Goal: Transaction & Acquisition: Purchase product/service

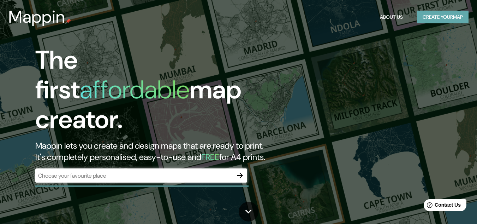
click at [434, 16] on button "Create your map" at bounding box center [443, 17] width 52 height 13
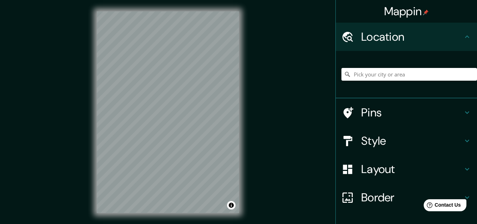
click at [378, 81] on div at bounding box center [410, 74] width 136 height 35
click at [378, 75] on input "Pick your city or area" at bounding box center [410, 74] width 136 height 13
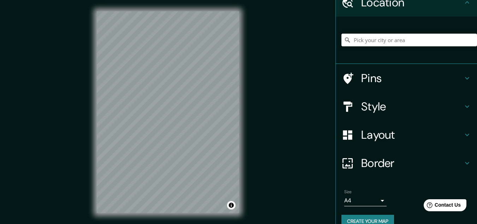
scroll to position [47, 0]
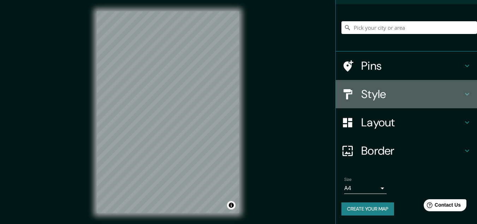
click at [463, 92] on icon at bounding box center [467, 94] width 8 height 8
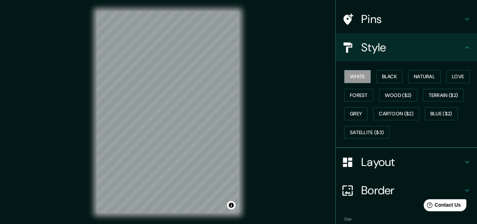
scroll to position [0, 0]
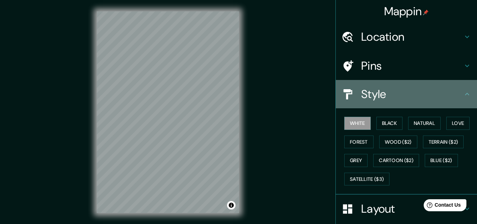
click at [463, 91] on icon at bounding box center [467, 94] width 8 height 8
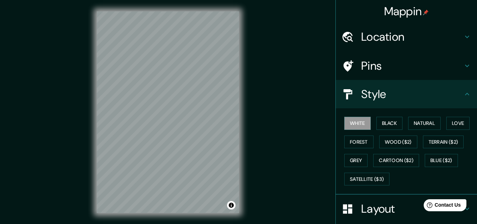
click at [464, 95] on icon at bounding box center [467, 94] width 8 height 8
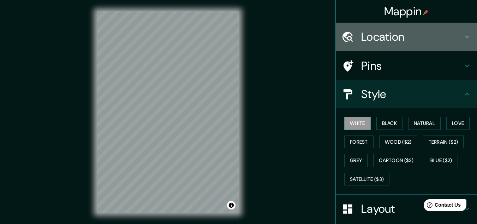
click at [463, 35] on icon at bounding box center [467, 36] width 8 height 8
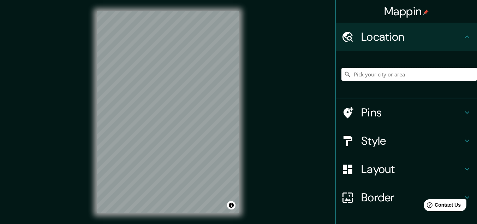
click at [387, 74] on input "Pick your city or area" at bounding box center [410, 74] width 136 height 13
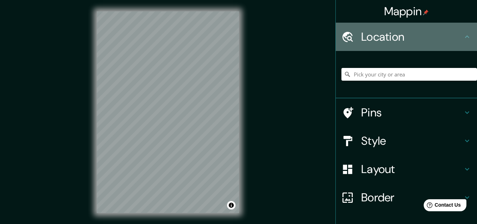
click at [463, 35] on icon at bounding box center [467, 36] width 8 height 8
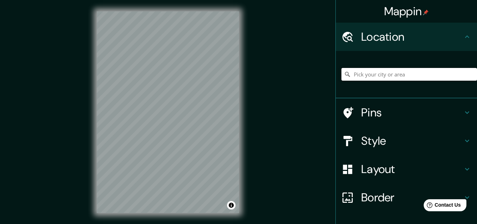
click at [384, 74] on input "Pick your city or area" at bounding box center [410, 74] width 136 height 13
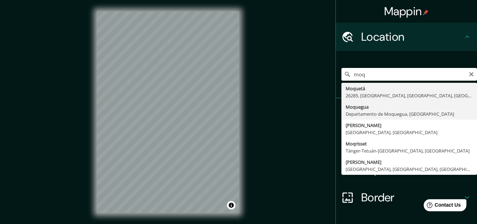
type input "Moquegua, [GEOGRAPHIC_DATA], [GEOGRAPHIC_DATA]"
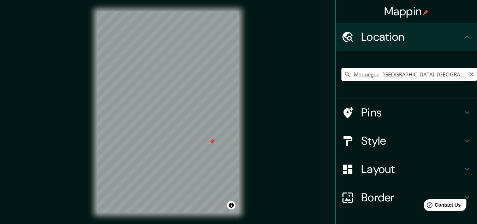
click at [418, 77] on input "Moquegua, [GEOGRAPHIC_DATA], [GEOGRAPHIC_DATA]" at bounding box center [410, 74] width 136 height 13
click at [469, 73] on icon "Clear" at bounding box center [472, 74] width 6 height 6
click at [395, 74] on input "Pick your city or area" at bounding box center [410, 74] width 136 height 13
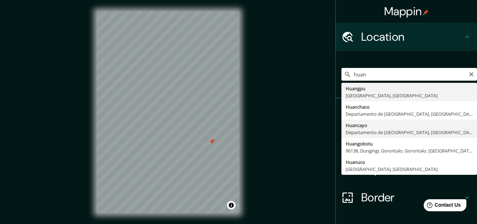
type input "Huancayo, Departamento de Junín, Perú"
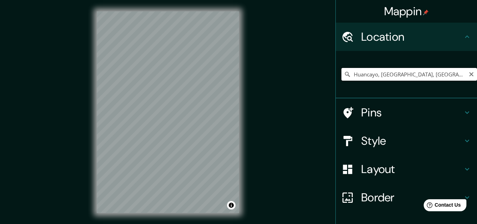
click at [384, 77] on input "Huancayo, Departamento de Junín, Perú" at bounding box center [410, 74] width 136 height 13
click at [155, 144] on div at bounding box center [154, 143] width 6 height 6
click at [469, 73] on icon "Clear" at bounding box center [472, 74] width 6 height 6
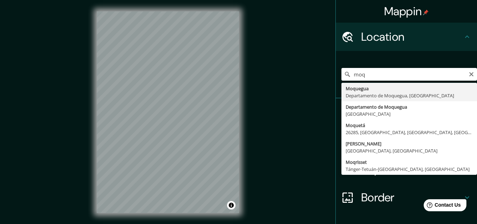
type input "Moquegua, [GEOGRAPHIC_DATA], [GEOGRAPHIC_DATA]"
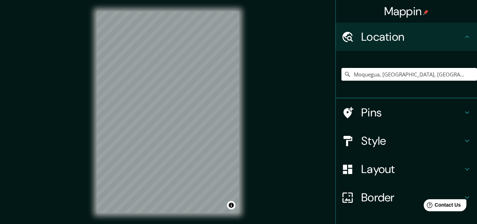
click at [106, 223] on html "Mappin Location [GEOGRAPHIC_DATA], [GEOGRAPHIC_DATA], [GEOGRAPHIC_DATA] Pins St…" at bounding box center [238, 112] width 477 height 224
click at [381, 195] on h4 "Border" at bounding box center [412, 197] width 102 height 14
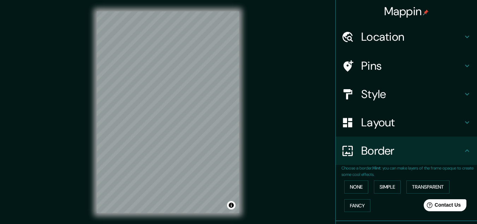
click at [463, 124] on icon at bounding box center [467, 122] width 8 height 8
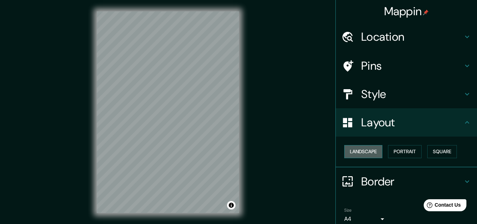
click at [353, 152] on button "Landscape" at bounding box center [363, 151] width 38 height 13
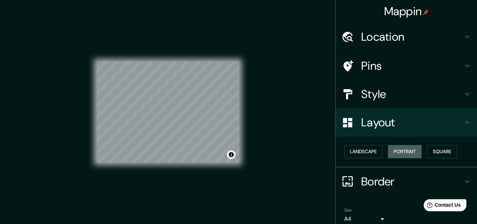
click at [399, 150] on button "Portrait" at bounding box center [405, 151] width 34 height 13
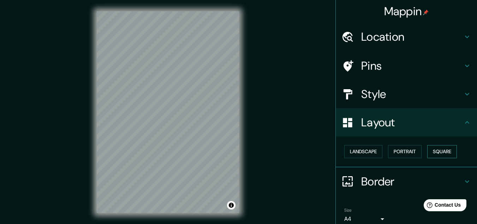
click at [445, 152] on button "Square" at bounding box center [442, 151] width 30 height 13
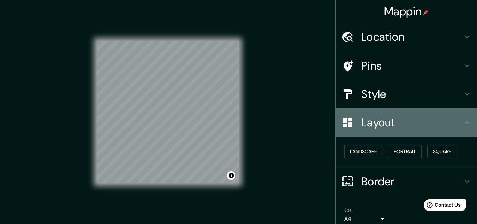
click at [464, 125] on icon at bounding box center [467, 122] width 8 height 8
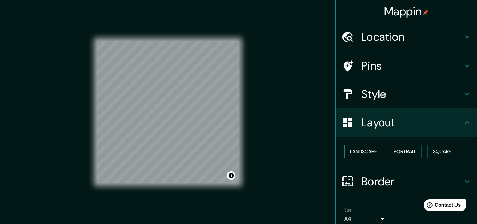
click at [353, 148] on button "Landscape" at bounding box center [363, 151] width 38 height 13
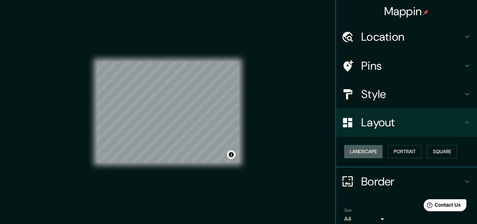
click at [353, 148] on button "Landscape" at bounding box center [363, 151] width 38 height 13
click at [347, 127] on icon at bounding box center [348, 122] width 12 height 12
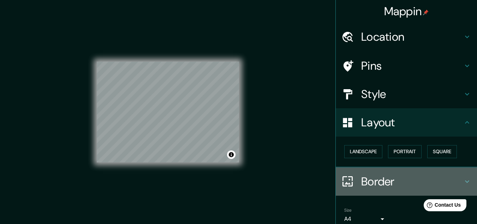
click at [371, 184] on h4 "Border" at bounding box center [412, 181] width 102 height 14
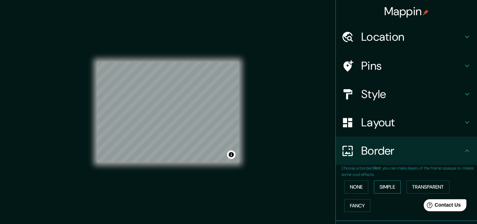
click at [385, 184] on button "Simple" at bounding box center [387, 186] width 27 height 13
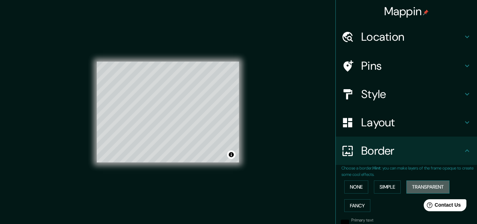
click at [428, 183] on button "Transparent" at bounding box center [428, 186] width 43 height 13
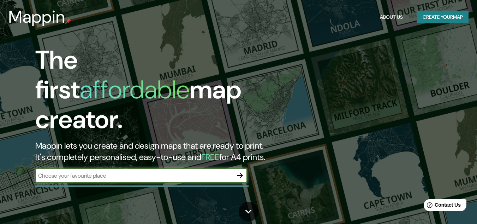
click at [451, 17] on button "Create your map" at bounding box center [443, 17] width 52 height 13
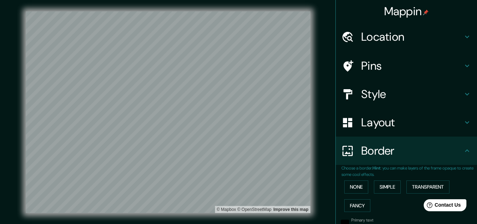
click at [403, 38] on h4 "Location" at bounding box center [412, 37] width 102 height 14
type input "430"
type input "72"
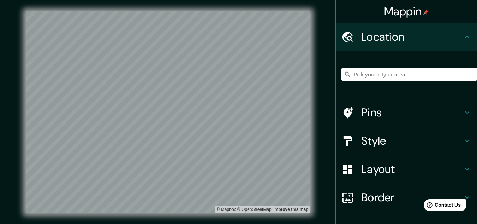
click at [379, 82] on div at bounding box center [410, 74] width 136 height 35
click at [380, 76] on input "Pick your city or area" at bounding box center [410, 74] width 136 height 13
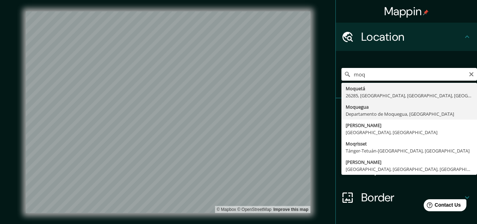
type input "Moquegua, [GEOGRAPHIC_DATA], [GEOGRAPHIC_DATA]"
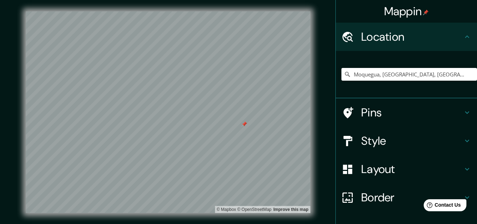
click at [246, 122] on div at bounding box center [245, 124] width 6 height 6
click at [463, 113] on icon at bounding box center [467, 112] width 8 height 8
type input "430"
type input "72"
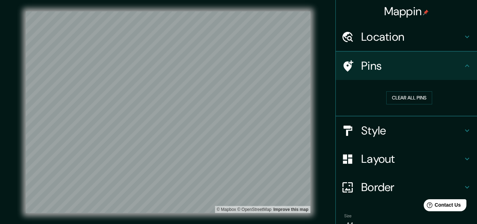
click at [462, 111] on div "Clear all pins" at bounding box center [406, 98] width 141 height 36
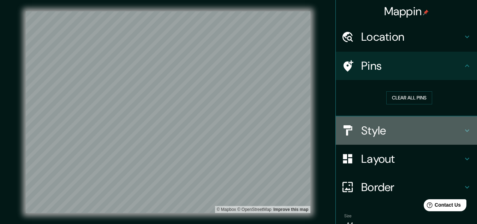
click at [463, 129] on icon at bounding box center [467, 130] width 8 height 8
type input "430"
type input "72"
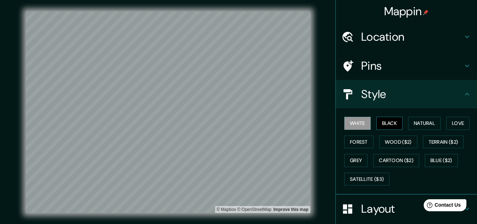
click at [388, 123] on button "Black" at bounding box center [390, 123] width 26 height 13
click at [424, 123] on button "Natural" at bounding box center [424, 123] width 32 height 13
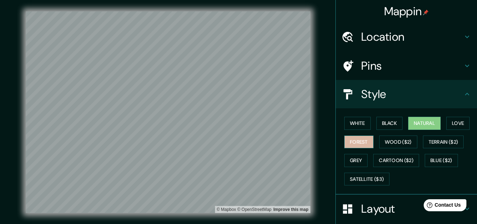
click at [356, 142] on button "Forest" at bounding box center [358, 141] width 29 height 13
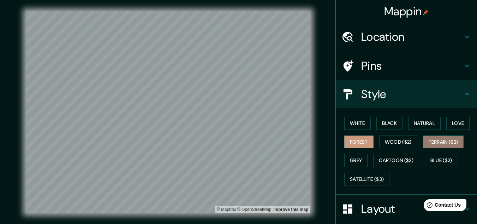
click at [429, 142] on button "Terrain ($2)" at bounding box center [443, 141] width 41 height 13
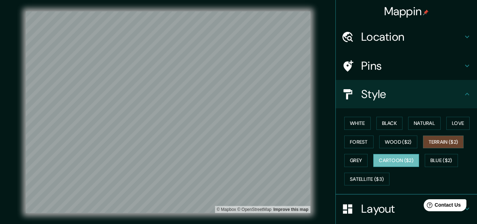
click at [395, 160] on button "Cartoon ($2)" at bounding box center [396, 160] width 46 height 13
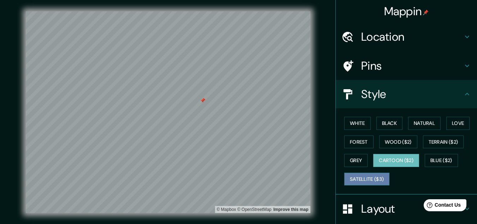
click at [364, 177] on button "Satellite ($3)" at bounding box center [366, 178] width 45 height 13
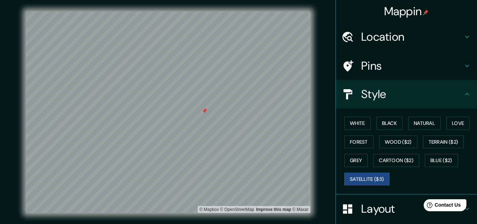
scroll to position [12, 0]
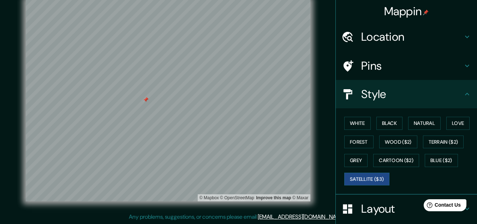
click at [148, 101] on div at bounding box center [146, 100] width 6 height 6
type input "430"
type input "72"
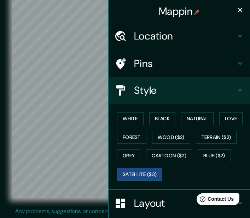
type input "430"
type input "72"
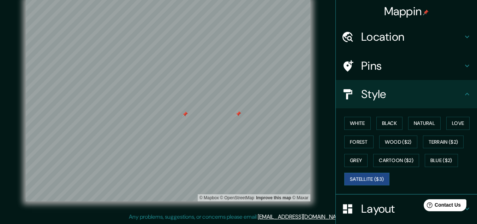
click at [187, 116] on div at bounding box center [185, 114] width 6 height 6
click at [239, 112] on div at bounding box center [239, 114] width 6 height 6
click at [242, 113] on div at bounding box center [244, 114] width 6 height 6
click at [388, 122] on button "Black" at bounding box center [390, 123] width 26 height 13
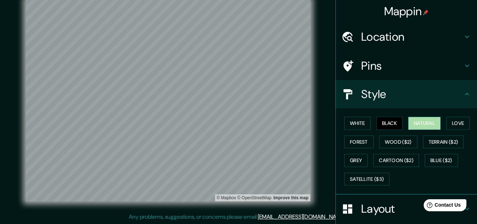
click at [418, 118] on button "Natural" at bounding box center [424, 123] width 32 height 13
click at [118, 42] on div at bounding box center [118, 40] width 6 height 6
click at [123, 41] on div at bounding box center [124, 40] width 6 height 6
click at [126, 39] on div at bounding box center [126, 40] width 6 height 6
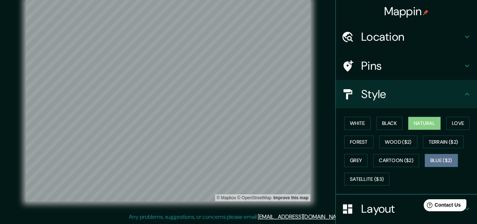
click at [435, 159] on button "Blue ($2)" at bounding box center [441, 160] width 33 height 13
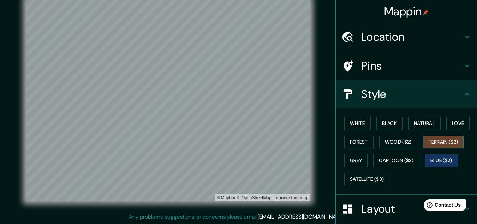
click at [441, 137] on button "Terrain ($2)" at bounding box center [443, 141] width 41 height 13
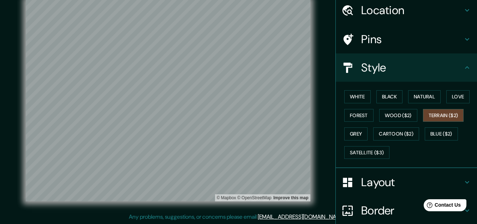
scroll to position [88, 0]
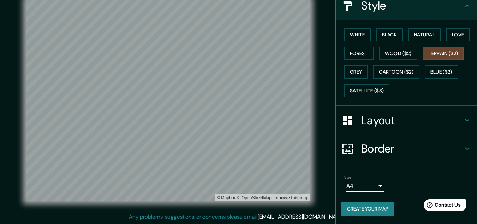
click at [376, 184] on body "Mappin Location Moquegua, Departamento de Moquegua, Perú Pins Style White Black…" at bounding box center [238, 100] width 477 height 224
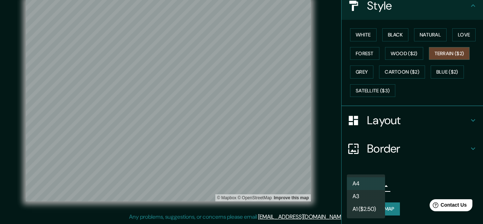
click at [357, 194] on li "A3" at bounding box center [366, 196] width 38 height 13
type input "a4"
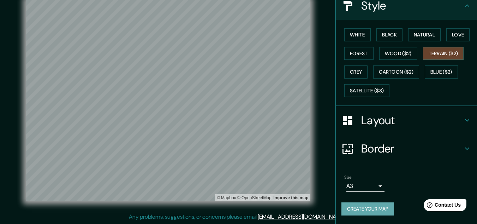
click at [358, 206] on button "Create your map" at bounding box center [368, 208] width 53 height 13
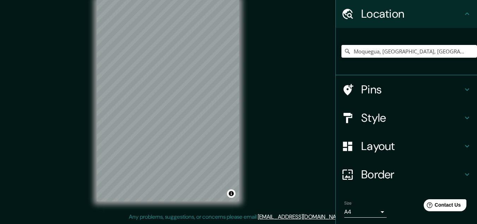
scroll to position [47, 0]
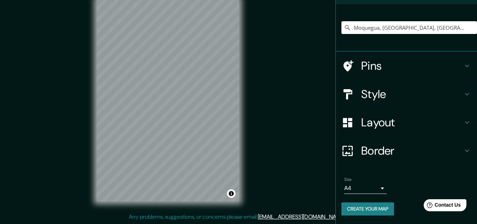
click at [374, 186] on body "Mappin Location [GEOGRAPHIC_DATA], [GEOGRAPHIC_DATA], [GEOGRAPHIC_DATA] Pins St…" at bounding box center [238, 100] width 477 height 224
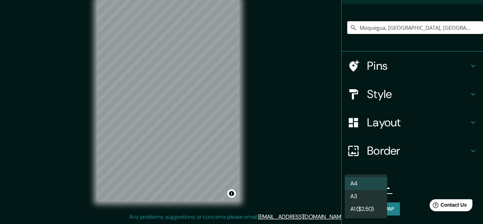
click at [360, 193] on li "A3" at bounding box center [365, 196] width 42 height 13
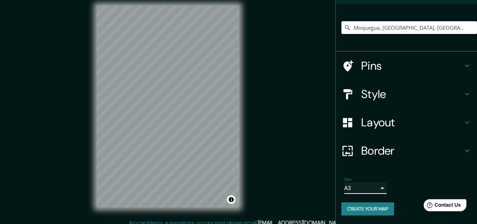
scroll to position [0, 0]
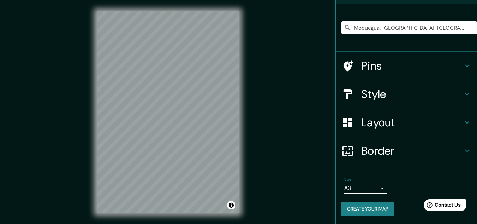
click at [405, 28] on input "Moquegua, [GEOGRAPHIC_DATA], [GEOGRAPHIC_DATA]" at bounding box center [410, 27] width 136 height 13
click at [468, 25] on input "Moquegua, [GEOGRAPHIC_DATA], [GEOGRAPHIC_DATA]" at bounding box center [410, 27] width 136 height 13
click at [461, 27] on input "Moquegua, [GEOGRAPHIC_DATA], [GEOGRAPHIC_DATA]" at bounding box center [410, 27] width 136 height 13
click at [404, 28] on input "Moquegua, [GEOGRAPHIC_DATA], [GEOGRAPHIC_DATA]" at bounding box center [410, 27] width 136 height 13
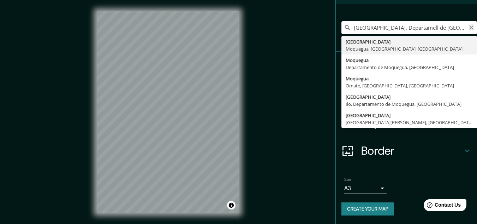
type input "[GEOGRAPHIC_DATA], Departamell de [GEOGRAPHIC_DATA], [GEOGRAPHIC_DATA]"
click at [0, 0] on icon at bounding box center [0, 0] width 0 height 0
click at [469, 27] on icon "Clear" at bounding box center [471, 27] width 4 height 4
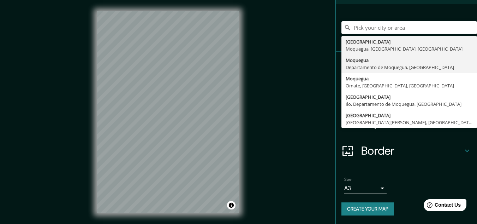
type input "Moquegua, [GEOGRAPHIC_DATA], [GEOGRAPHIC_DATA]"
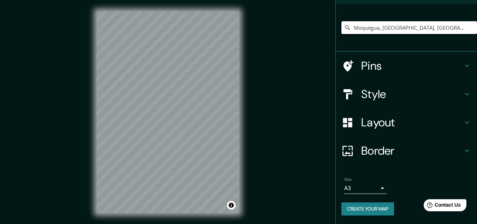
drag, startPoint x: 239, startPoint y: 116, endPoint x: 249, endPoint y: 116, distance: 9.2
click at [249, 116] on div "© Mapbox © OpenStreetMap Improve this map" at bounding box center [167, 112] width 165 height 224
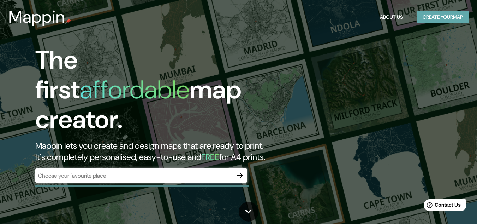
click at [430, 11] on button "Create your map" at bounding box center [443, 17] width 52 height 13
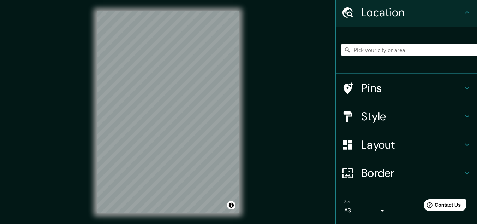
scroll to position [47, 0]
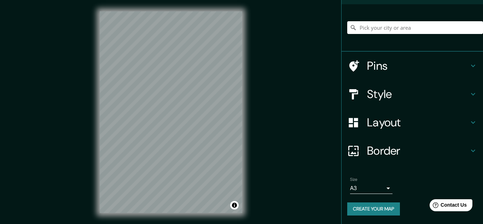
click at [377, 185] on body "Mappin Location Pins Style Layout Border Choose a border. Hint : you can make l…" at bounding box center [241, 112] width 483 height 224
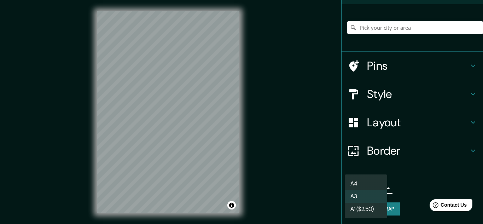
click at [357, 179] on li "A4" at bounding box center [365, 183] width 42 height 13
type input "single"
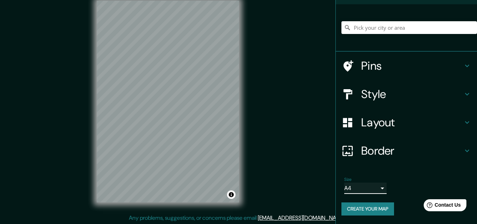
scroll to position [12, 0]
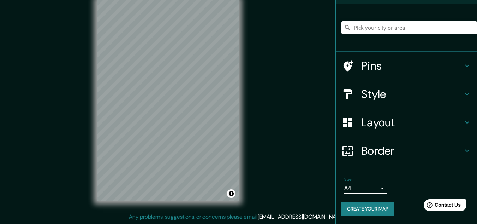
click at [463, 146] on div "Border" at bounding box center [406, 150] width 141 height 28
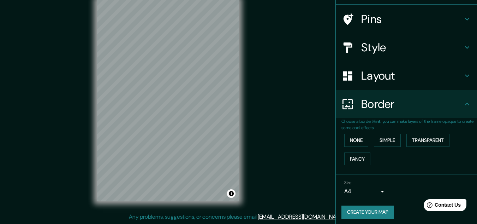
scroll to position [47, 0]
click at [396, 139] on button "Simple" at bounding box center [387, 140] width 27 height 13
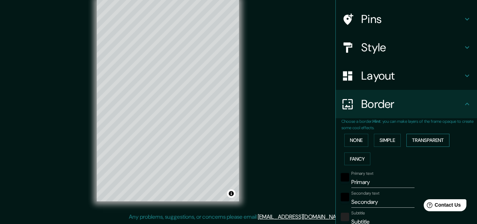
click at [421, 143] on button "Transparent" at bounding box center [428, 140] width 43 height 13
click at [348, 142] on button "None" at bounding box center [356, 140] width 24 height 13
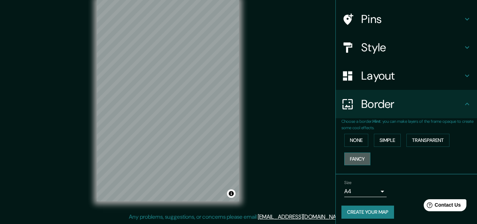
click at [353, 156] on button "Fancy" at bounding box center [357, 158] width 26 height 13
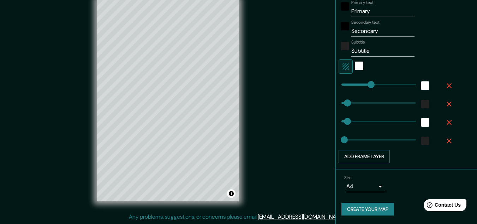
scroll to position [182, 0]
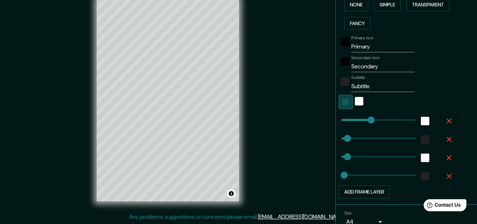
click at [344, 100] on icon "button" at bounding box center [346, 101] width 8 height 8
type input "161"
type input "32"
type input "16"
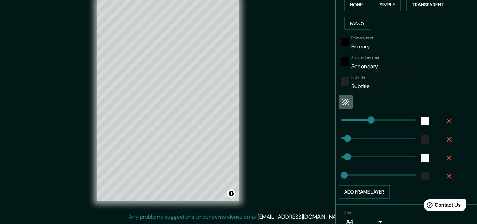
click at [344, 100] on icon "button" at bounding box center [346, 101] width 8 height 8
type input "161"
type input "32"
type input "16"
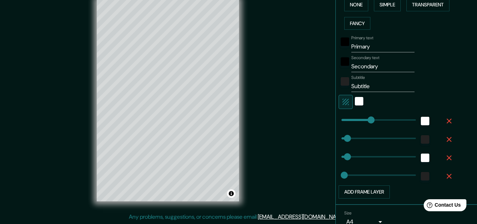
click at [344, 100] on icon "button" at bounding box center [346, 101] width 8 height 8
type input "161"
type input "32"
type input "16"
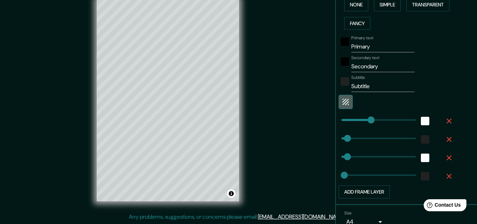
click at [344, 100] on icon "button" at bounding box center [346, 101] width 8 height 8
type input "161"
type input "32"
type input "16"
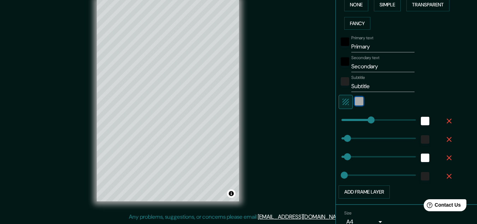
click at [355, 100] on div "white" at bounding box center [359, 101] width 8 height 8
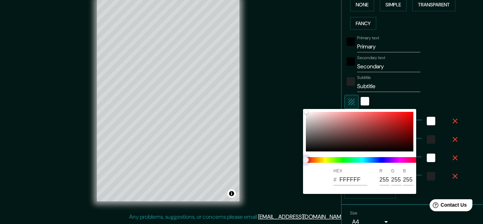
type input "161"
type input "32"
type input "16"
click at [342, 159] on span at bounding box center [362, 160] width 113 height 6
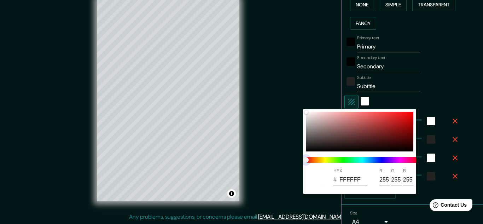
type input "161"
type input "32"
type input "16"
click at [374, 160] on span at bounding box center [362, 160] width 113 height 6
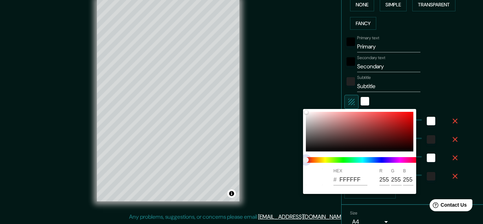
type input "161"
type input "32"
type input "16"
click at [330, 159] on span at bounding box center [362, 160] width 113 height 6
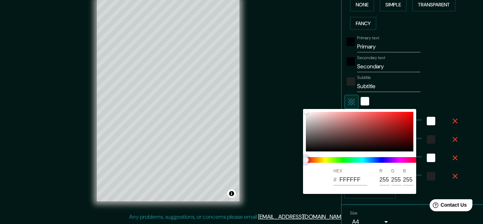
type input "161"
type input "32"
type input "16"
click at [331, 159] on span at bounding box center [362, 160] width 113 height 6
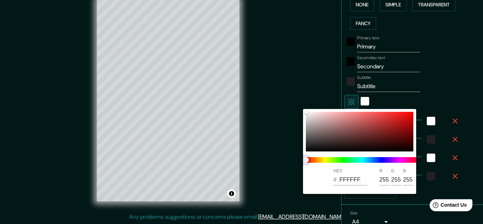
type input "161"
type input "32"
type input "16"
click at [331, 159] on span at bounding box center [362, 160] width 113 height 6
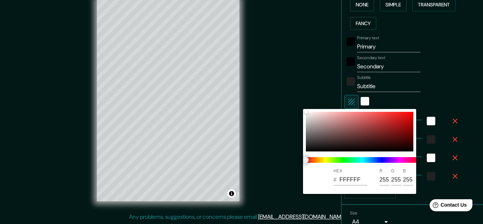
click at [335, 157] on span at bounding box center [362, 160] width 113 height 6
type input "161"
type input "32"
type input "16"
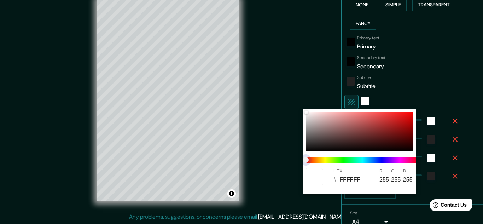
click at [335, 157] on span at bounding box center [362, 160] width 113 height 6
type input "161"
type input "32"
type input "16"
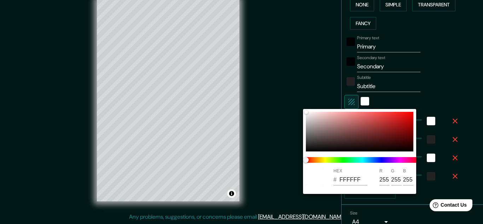
click at [424, 118] on div at bounding box center [241, 112] width 483 height 224
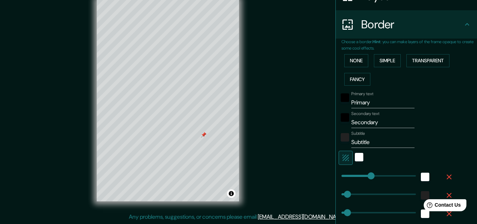
scroll to position [147, 0]
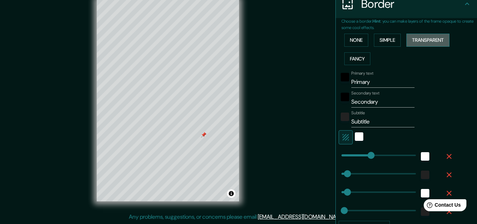
click at [430, 39] on button "Transparent" at bounding box center [428, 40] width 43 height 13
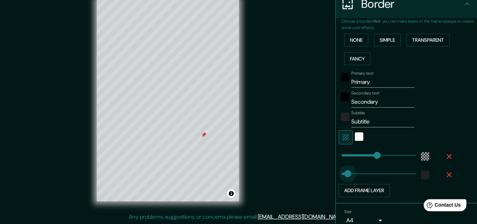
type input "88"
drag, startPoint x: 343, startPoint y: 171, endPoint x: 353, endPoint y: 173, distance: 10.2
type input "193"
type input "88"
click at [354, 171] on span at bounding box center [357, 173] width 7 height 7
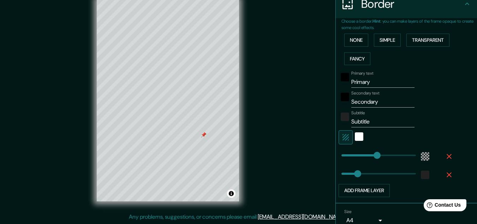
type input "193"
type input "0"
drag, startPoint x: 352, startPoint y: 171, endPoint x: 336, endPoint y: 172, distance: 16.3
type input "193"
type input "29"
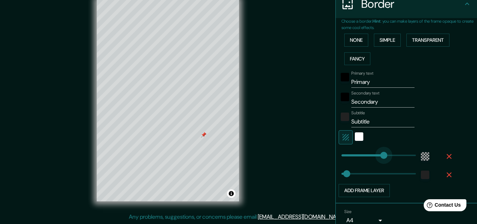
type input "231"
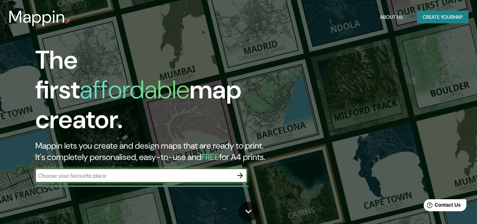
click at [439, 19] on button "Create your map" at bounding box center [443, 17] width 52 height 13
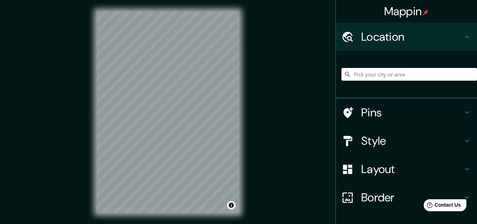
click at [408, 76] on input "Pick your city or area" at bounding box center [410, 74] width 136 height 13
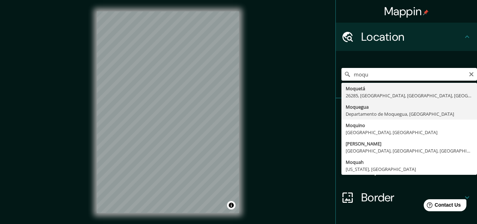
type input "Moquegua, [GEOGRAPHIC_DATA], [GEOGRAPHIC_DATA]"
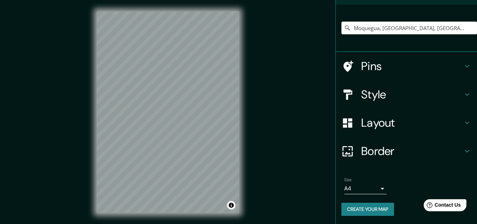
scroll to position [47, 0]
click at [435, 119] on h4 "Layout" at bounding box center [412, 122] width 102 height 14
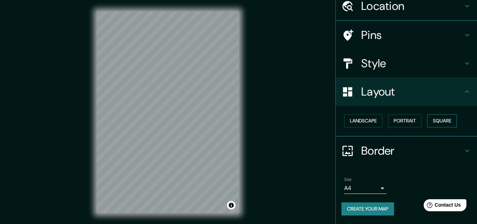
scroll to position [30, 0]
click at [410, 117] on button "Portrait" at bounding box center [405, 120] width 34 height 13
click at [400, 119] on button "Portrait" at bounding box center [405, 120] width 34 height 13
click at [357, 119] on button "Landscape" at bounding box center [363, 120] width 38 height 13
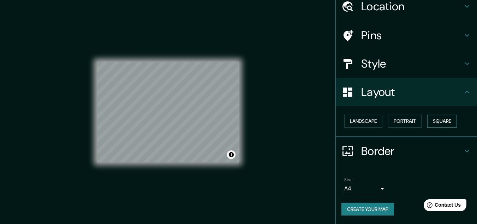
click at [450, 120] on button "Square" at bounding box center [442, 120] width 30 height 13
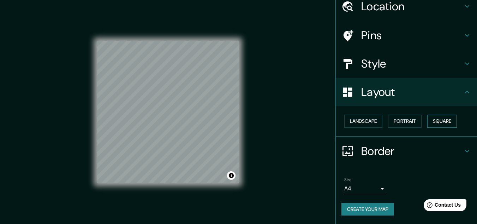
click at [450, 120] on button "Square" at bounding box center [442, 120] width 30 height 13
click at [379, 187] on body "Mappin Location Moquegua, Departamento de Moquegua, Perú Pins Style Layout Land…" at bounding box center [238, 112] width 477 height 224
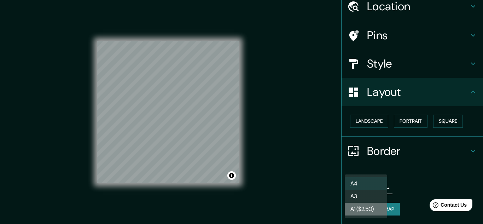
click at [354, 206] on li "A1 ($2.50)" at bounding box center [365, 208] width 42 height 13
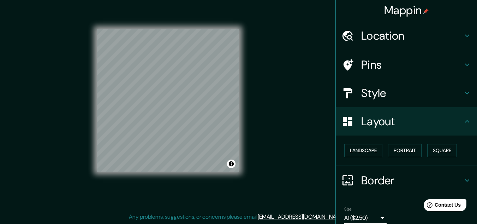
scroll to position [0, 0]
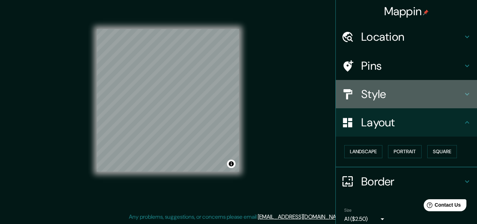
click at [377, 96] on h4 "Style" at bounding box center [412, 94] width 102 height 14
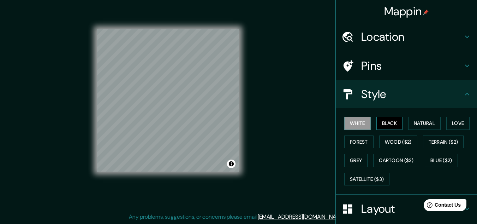
click at [389, 119] on button "Black" at bounding box center [390, 123] width 26 height 13
click at [390, 123] on button "Black" at bounding box center [390, 123] width 26 height 13
click at [356, 123] on button "White" at bounding box center [357, 123] width 26 height 13
click at [427, 121] on button "Natural" at bounding box center [424, 123] width 32 height 13
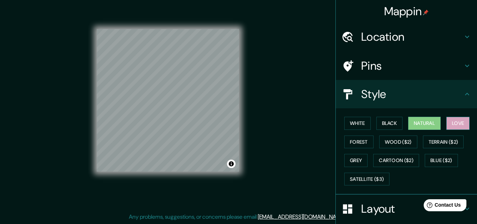
click at [457, 128] on button "Love" at bounding box center [457, 123] width 23 height 13
click at [434, 141] on button "Terrain ($2)" at bounding box center [443, 141] width 41 height 13
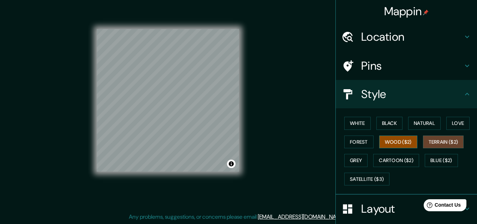
click at [395, 141] on button "Wood ($2)" at bounding box center [398, 141] width 38 height 13
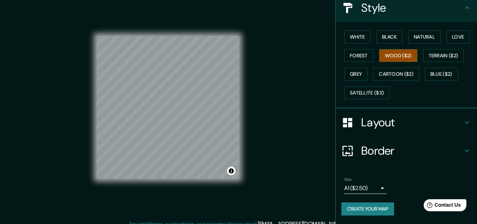
scroll to position [12, 0]
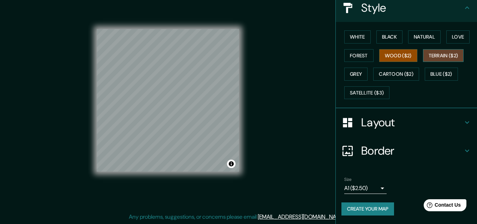
click at [444, 55] on button "Terrain ($2)" at bounding box center [443, 55] width 41 height 13
click at [356, 72] on button "Grey" at bounding box center [355, 73] width 23 height 13
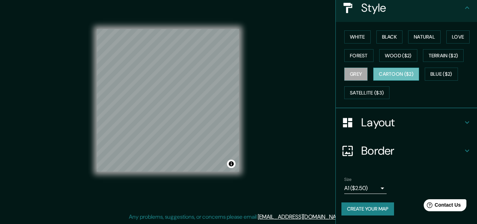
click at [394, 73] on button "Cartoon ($2)" at bounding box center [396, 73] width 46 height 13
click at [440, 76] on button "Blue ($2)" at bounding box center [441, 73] width 33 height 13
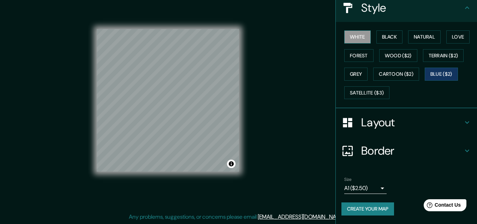
click at [352, 33] on button "White" at bounding box center [357, 36] width 26 height 13
click at [390, 36] on button "Black" at bounding box center [390, 36] width 26 height 13
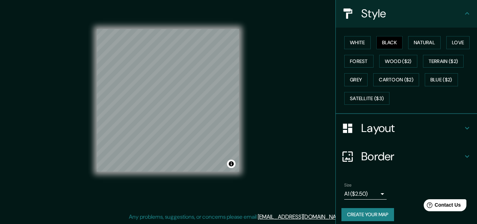
scroll to position [86, 0]
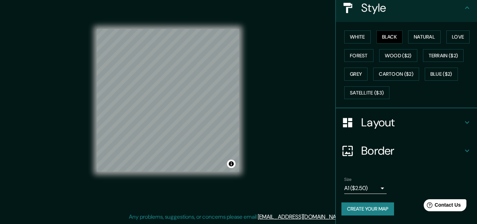
click at [463, 149] on icon at bounding box center [467, 150] width 8 height 8
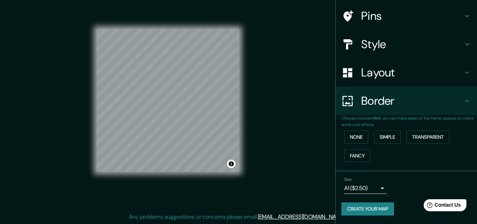
scroll to position [50, 0]
click at [359, 137] on button "None" at bounding box center [356, 136] width 24 height 13
click at [380, 137] on button "Simple" at bounding box center [387, 136] width 27 height 13
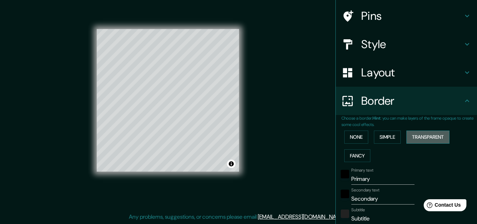
click at [424, 137] on button "Transparent" at bounding box center [428, 136] width 43 height 13
click at [358, 155] on button "Fancy" at bounding box center [357, 155] width 26 height 13
click at [349, 134] on button "None" at bounding box center [356, 136] width 24 height 13
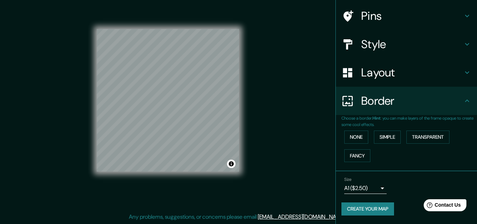
click at [377, 187] on body "Mappin Location Moquegua, Departamento de Moquegua, Perú Pins Style Layout Bord…" at bounding box center [238, 100] width 477 height 224
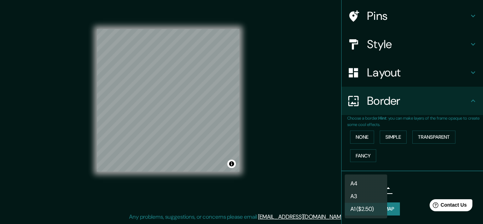
click at [358, 194] on li "A3" at bounding box center [365, 196] width 42 height 13
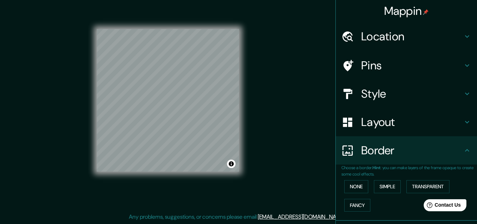
scroll to position [0, 0]
click at [396, 57] on div "Pins" at bounding box center [406, 66] width 141 height 28
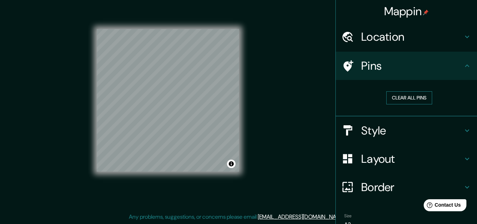
click at [403, 93] on button "Clear all pins" at bounding box center [409, 97] width 46 height 13
click at [401, 96] on button "Clear all pins" at bounding box center [409, 97] width 46 height 13
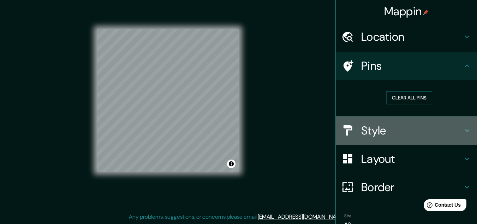
click at [397, 129] on h4 "Style" at bounding box center [412, 130] width 102 height 14
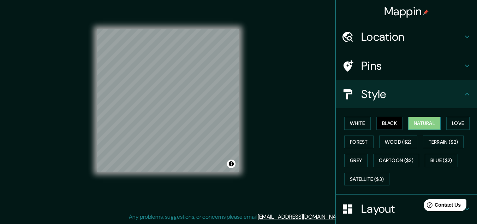
click at [427, 122] on button "Natural" at bounding box center [424, 123] width 32 height 13
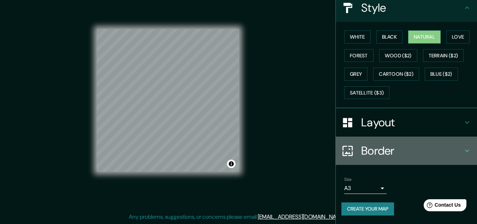
click at [463, 150] on icon at bounding box center [467, 150] width 8 height 8
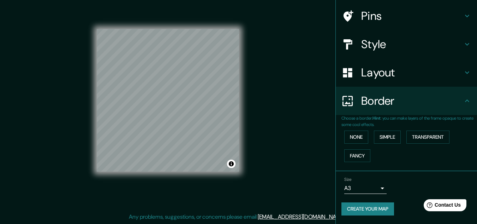
scroll to position [50, 0]
click at [377, 187] on body "Mappin Location Moquegua, Departamento de Moquegua, Perú Pins Style Layout Bord…" at bounding box center [238, 100] width 477 height 224
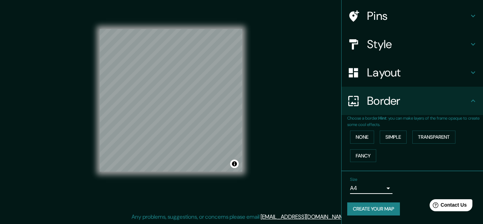
click at [377, 186] on body "Mappin Location [GEOGRAPHIC_DATA], [GEOGRAPHIC_DATA], [GEOGRAPHIC_DATA] Pins St…" at bounding box center [241, 100] width 483 height 224
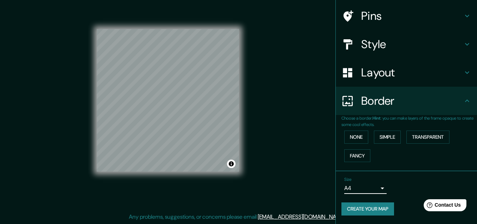
click at [377, 186] on body "Mappin Location [GEOGRAPHIC_DATA], [GEOGRAPHIC_DATA], [GEOGRAPHIC_DATA] Pins St…" at bounding box center [238, 100] width 477 height 224
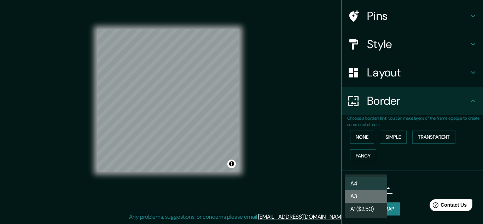
click at [354, 196] on li "A3" at bounding box center [365, 196] width 42 height 13
type input "a4"
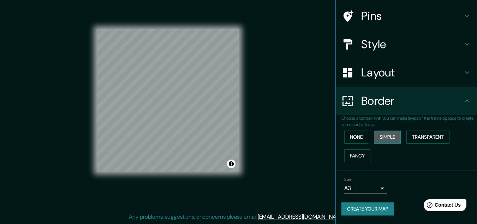
click at [386, 135] on button "Simple" at bounding box center [387, 136] width 27 height 13
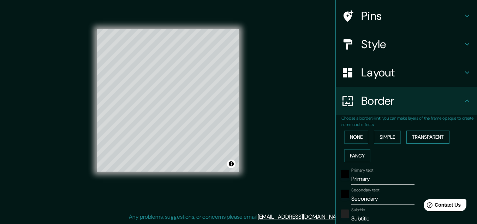
click at [431, 137] on button "Transparent" at bounding box center [428, 136] width 43 height 13
click at [348, 155] on button "Fancy" at bounding box center [357, 155] width 26 height 13
click at [390, 135] on button "Simple" at bounding box center [387, 136] width 27 height 13
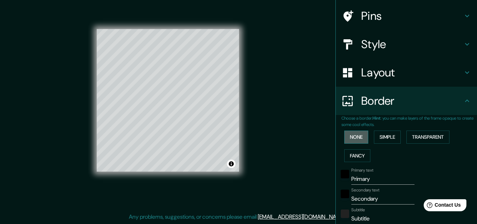
click at [355, 137] on button "None" at bounding box center [356, 136] width 24 height 13
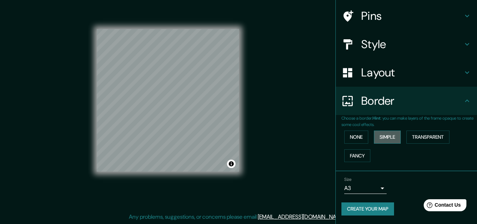
click at [384, 135] on button "Simple" at bounding box center [387, 136] width 27 height 13
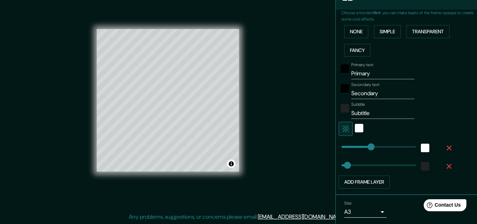
scroll to position [178, 0]
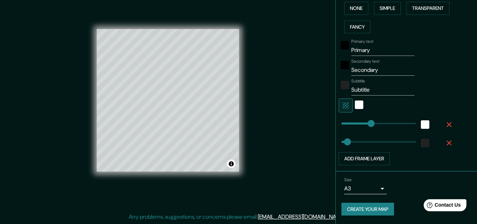
click at [342, 106] on icon "button" at bounding box center [346, 105] width 8 height 8
type input "161"
type input "32"
click at [421, 123] on div "white" at bounding box center [425, 124] width 8 height 8
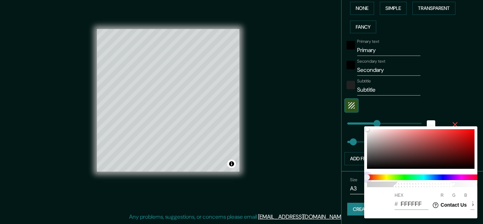
type input "161"
type input "32"
click at [384, 181] on div "100" at bounding box center [423, 180] width 119 height 18
type input "161"
type input "32"
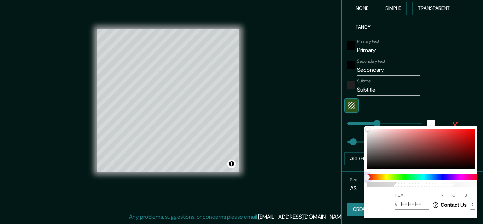
type input "161"
type input "32"
click at [383, 176] on span at bounding box center [423, 177] width 113 height 6
type input "161"
type input "32"
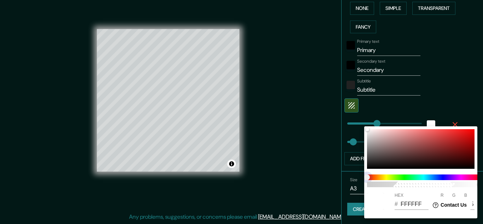
click at [383, 176] on span at bounding box center [423, 177] width 113 height 6
type input "161"
type input "32"
click at [394, 176] on span at bounding box center [423, 177] width 113 height 6
type input "161"
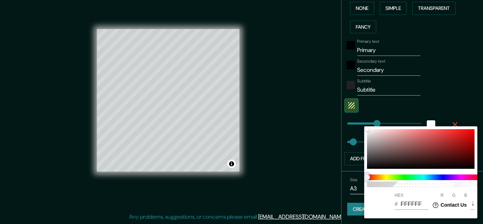
type input "32"
click at [394, 176] on span at bounding box center [423, 177] width 113 height 6
type input "161"
type input "32"
type input "A14242"
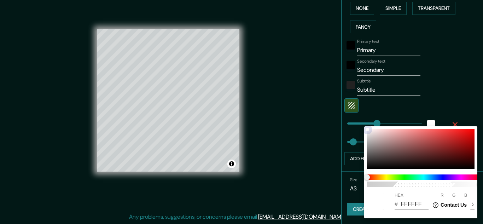
type input "161"
type input "66"
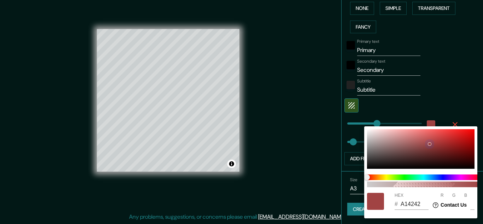
type input "161"
type input "32"
type input "A14343"
type input "67"
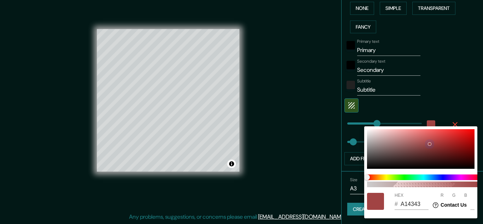
type input "161"
type input "32"
type input "9F4242"
type input "159"
type input "66"
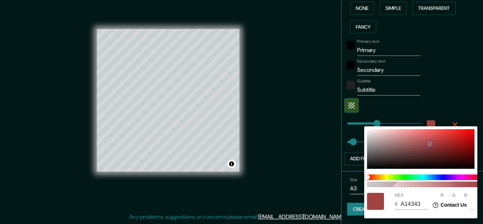
type input "66"
type input "161"
type input "32"
type input "8E4545"
type input "142"
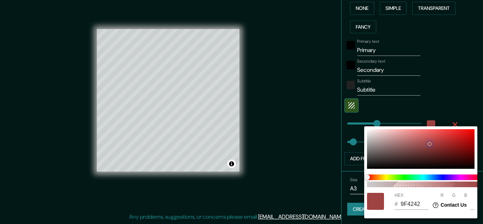
type input "69"
type input "161"
type input "32"
type input "8C4444"
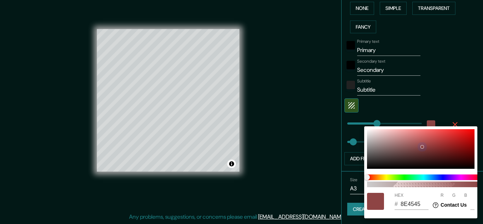
type input "140"
type input "68"
type input "161"
type input "32"
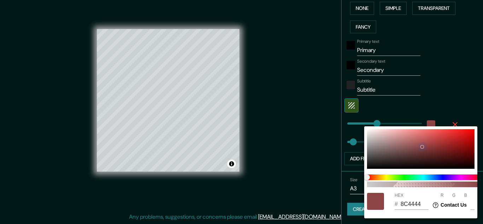
type input "833939"
type input "131"
type input "57"
type input "161"
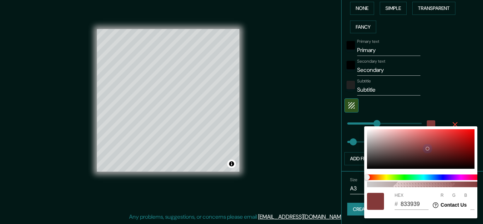
type input "32"
type input "833838"
type input "56"
type input "161"
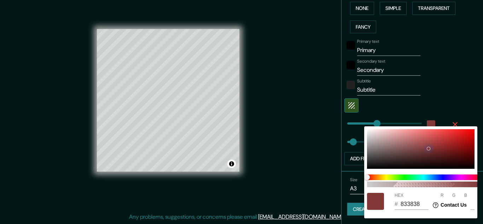
type input "32"
type input "853939"
type input "133"
type input "57"
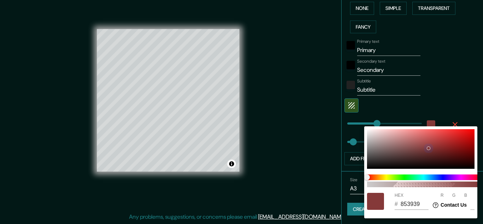
drag, startPoint x: 429, startPoint y: 143, endPoint x: 428, endPoint y: 148, distance: 4.5
click at [428, 148] on div at bounding box center [420, 149] width 107 height 40
type input "161"
type input "32"
type input "161"
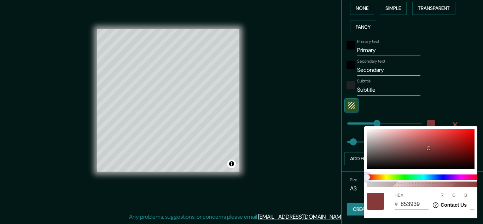
type input "32"
type input "395085"
type input "57"
type input "80"
type input "133"
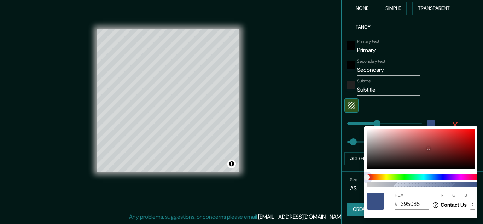
click at [436, 178] on span at bounding box center [423, 177] width 113 height 6
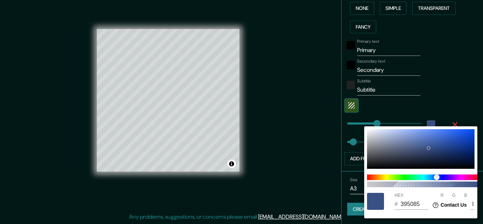
click at [462, 112] on div at bounding box center [241, 112] width 483 height 224
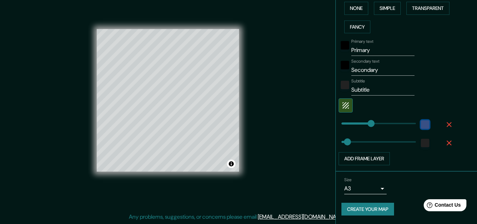
type input "161"
click at [445, 124] on icon "button" at bounding box center [449, 124] width 8 height 8
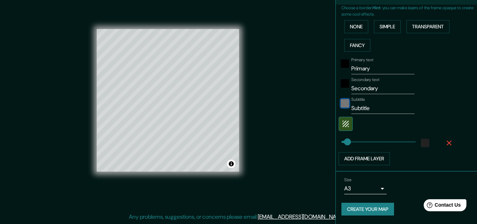
click at [341, 101] on div "color-222222" at bounding box center [345, 103] width 8 height 8
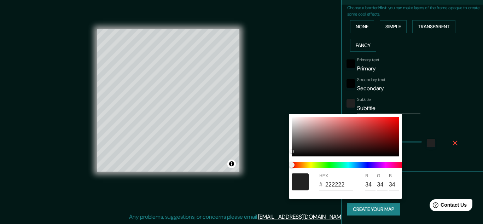
click at [377, 106] on div at bounding box center [241, 112] width 483 height 224
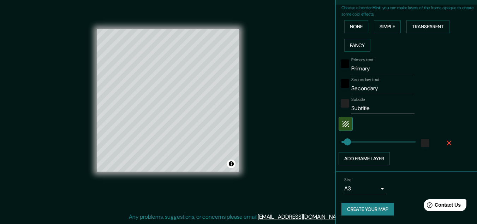
click at [363, 108] on input "Subtitle" at bounding box center [382, 107] width 63 height 11
click at [368, 107] on input "Subtitle" at bounding box center [382, 107] width 63 height 11
click at [342, 103] on div "color-222222" at bounding box center [345, 103] width 8 height 8
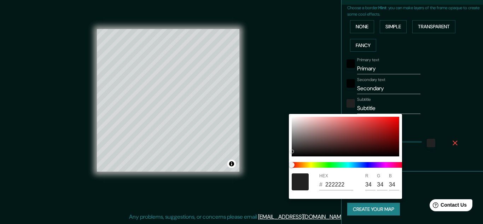
click at [433, 101] on div at bounding box center [241, 112] width 483 height 224
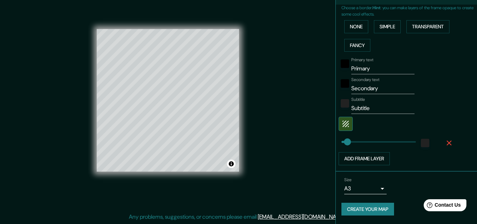
click at [445, 143] on icon "button" at bounding box center [449, 142] width 8 height 8
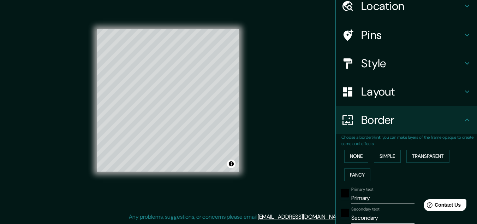
scroll to position [0, 0]
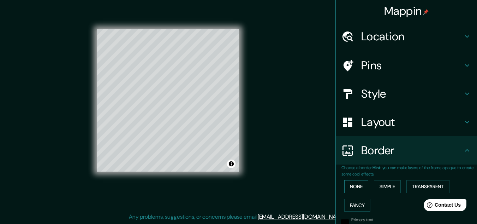
click at [350, 184] on button "None" at bounding box center [356, 186] width 24 height 13
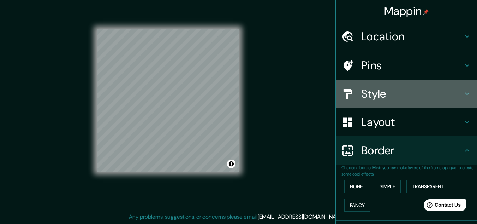
click at [403, 95] on h4 "Style" at bounding box center [412, 94] width 102 height 14
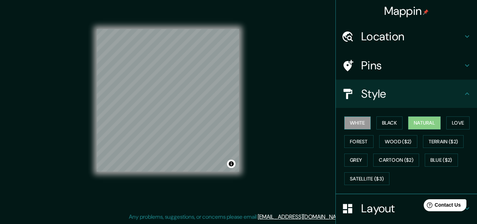
click at [362, 120] on button "White" at bounding box center [357, 122] width 26 height 13
click at [384, 119] on button "Black" at bounding box center [390, 122] width 26 height 13
click at [354, 123] on button "White" at bounding box center [357, 122] width 26 height 13
click at [420, 122] on button "Natural" at bounding box center [424, 122] width 32 height 13
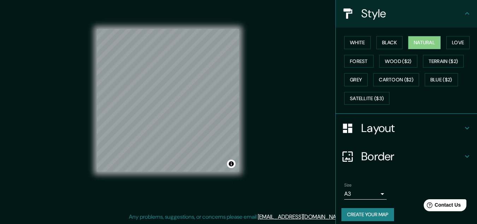
scroll to position [86, 0]
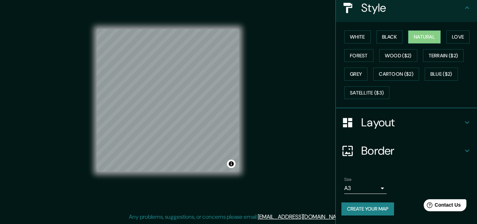
click at [375, 207] on button "Create your map" at bounding box center [368, 208] width 53 height 13
click at [356, 207] on button "Create your map" at bounding box center [368, 208] width 53 height 13
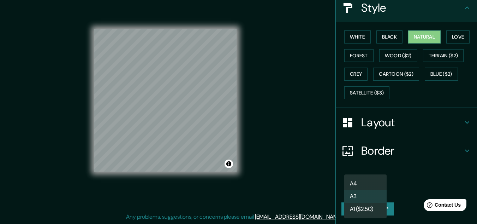
click at [377, 185] on body "Mappin Location Moquegua, Departamento de Moquegua, Perú Pins Style White Black…" at bounding box center [238, 100] width 477 height 224
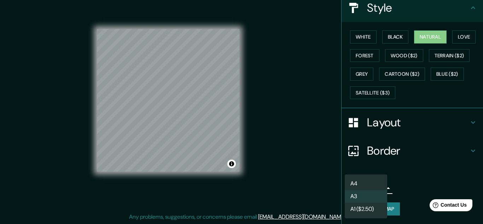
click at [365, 183] on li "A4" at bounding box center [365, 183] width 42 height 13
type input "single"
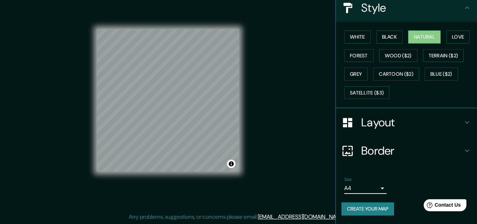
click at [371, 209] on button "Create your map" at bounding box center [368, 208] width 53 height 13
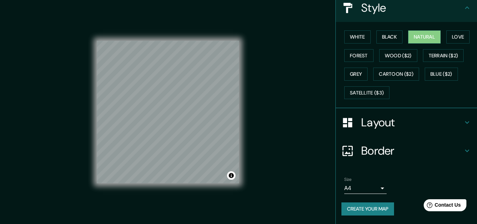
click at [360, 205] on button "Create your map" at bounding box center [368, 208] width 53 height 13
click at [360, 205] on div "Create your map" at bounding box center [407, 208] width 130 height 13
drag, startPoint x: 243, startPoint y: 129, endPoint x: 268, endPoint y: 117, distance: 27.0
click at [268, 117] on div "Mappin Location Moquegua, Departamento de Moquegua, Perú Pins Style White Black…" at bounding box center [238, 117] width 477 height 235
click at [217, 134] on div at bounding box center [216, 133] width 6 height 6
